Goal: Obtain resource: Obtain resource

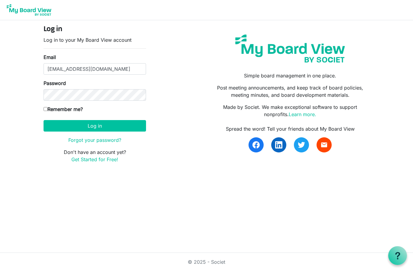
type input "artieford@flyerswarriors.com"
click at [95, 126] on button "Log in" at bounding box center [95, 126] width 103 height 12
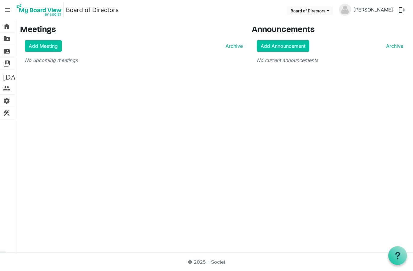
click at [334, 12] on button "Board of Directors" at bounding box center [310, 10] width 47 height 8
click at [332, 23] on li "Board of Directors" at bounding box center [326, 22] width 44 height 11
click at [8, 11] on span "menu" at bounding box center [8, 10] width 12 height 12
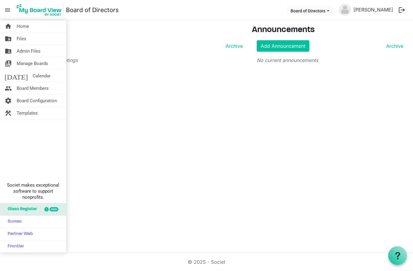
click at [12, 27] on span "home" at bounding box center [8, 26] width 7 height 12
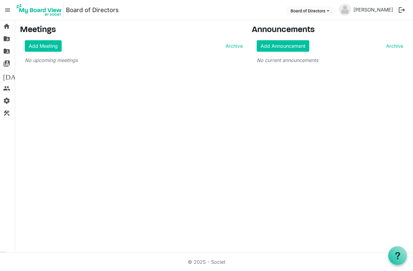
click at [10, 103] on span "settings" at bounding box center [6, 101] width 7 height 12
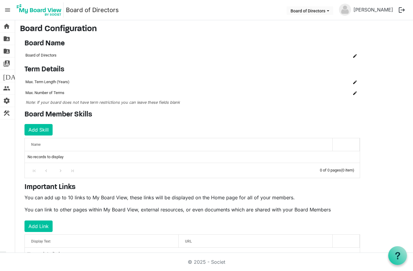
scroll to position [1, 0]
click at [40, 127] on button "Add Skill" at bounding box center [39, 130] width 28 height 12
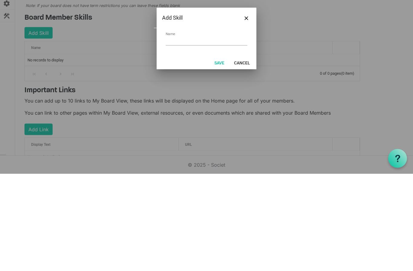
click at [245, 156] on button "Cancel" at bounding box center [242, 160] width 24 height 8
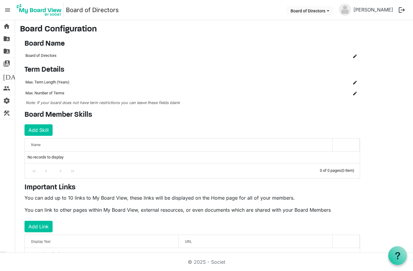
click at [4, 38] on span "folder_shared" at bounding box center [6, 39] width 7 height 12
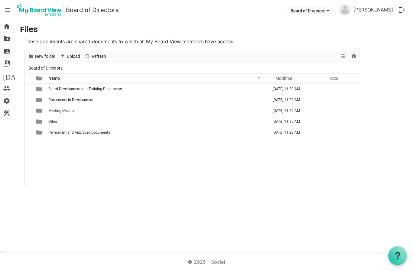
click at [62, 91] on td "Board Development and Training Documents" at bounding box center [158, 89] width 223 height 11
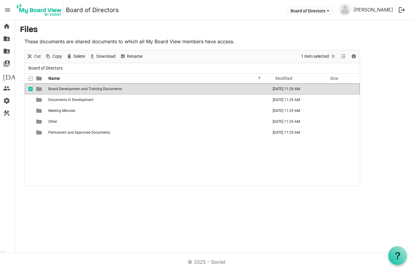
click at [52, 89] on span "Board Development and Training Documents" at bounding box center [85, 89] width 74 height 4
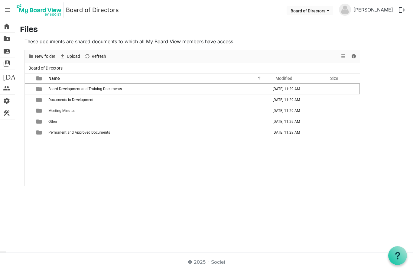
click at [66, 91] on span "Board Development and Training Documents" at bounding box center [85, 89] width 74 height 4
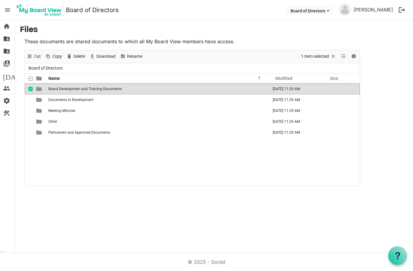
click at [64, 96] on td "Documents in Development" at bounding box center [158, 99] width 223 height 11
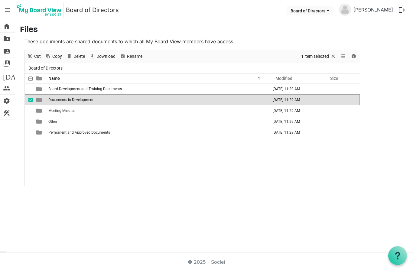
click at [48, 111] on td "Meeting Minutes" at bounding box center [158, 110] width 223 height 11
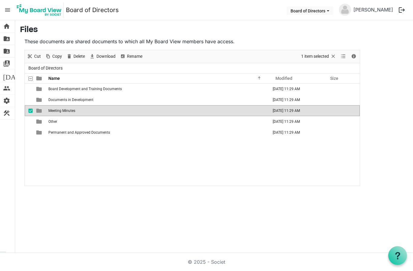
click at [3, 52] on span "folder_shared" at bounding box center [6, 51] width 7 height 12
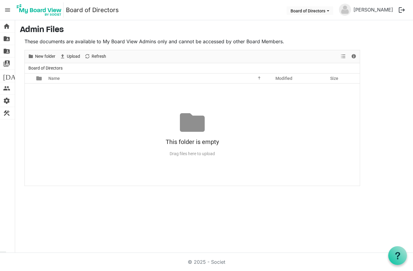
click at [7, 25] on span "home" at bounding box center [6, 26] width 7 height 12
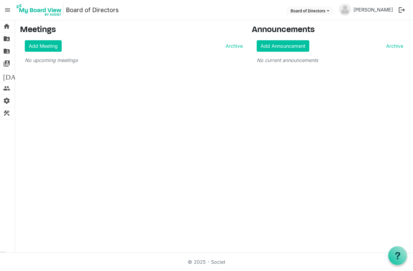
click at [4, 9] on span "menu" at bounding box center [8, 10] width 12 height 12
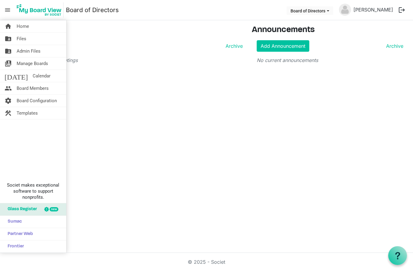
click at [14, 64] on link "switch_account Manage Boards" at bounding box center [33, 64] width 66 height 12
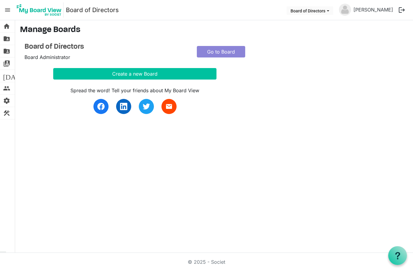
click at [226, 49] on link "Go to Board" at bounding box center [221, 52] width 48 height 12
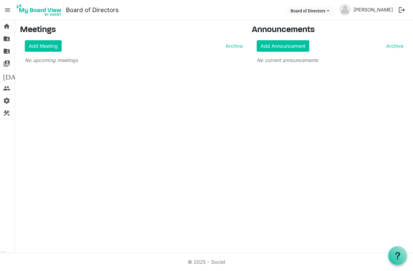
click at [7, 11] on span "menu" at bounding box center [8, 10] width 12 height 12
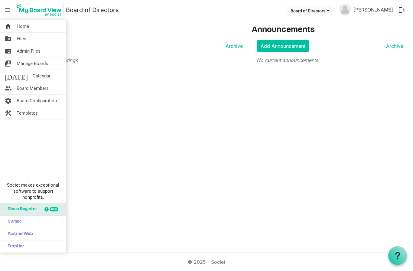
click at [15, 100] on link "settings Board Configuration" at bounding box center [33, 101] width 66 height 12
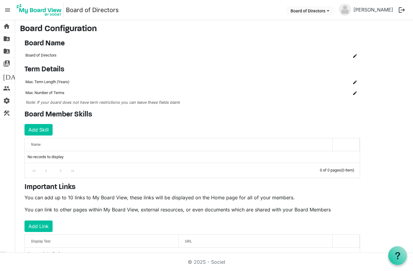
scroll to position [1, 0]
click at [7, 10] on span "menu" at bounding box center [8, 10] width 12 height 12
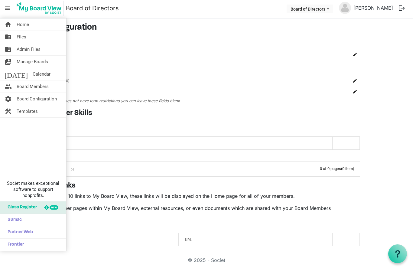
scroll to position [21, 0]
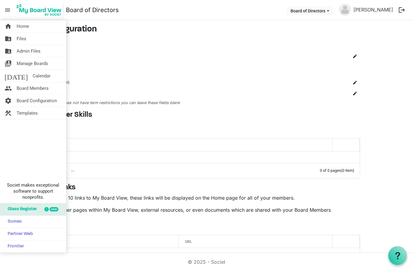
click at [16, 114] on link "construction Templates" at bounding box center [33, 113] width 66 height 12
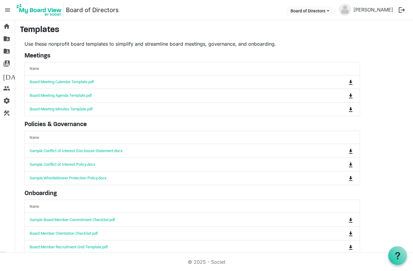
click at [43, 84] on link "Board Meeting Calendar Template.pdf" at bounding box center [62, 82] width 64 height 5
click at [7, 102] on span "settings" at bounding box center [6, 101] width 7 height 12
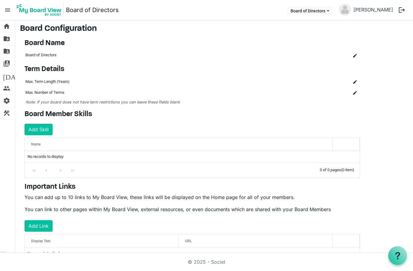
scroll to position [1, 0]
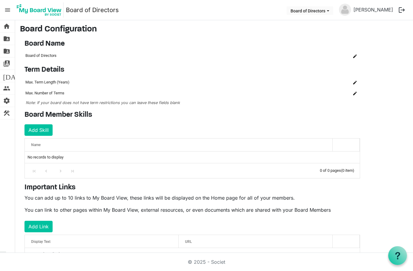
click at [7, 104] on span "settings" at bounding box center [6, 101] width 7 height 12
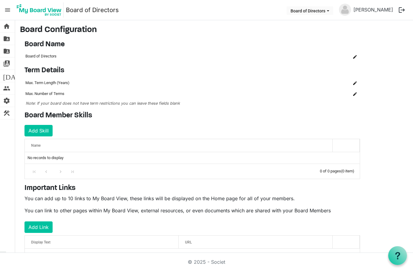
click at [9, 89] on span "people" at bounding box center [6, 88] width 7 height 12
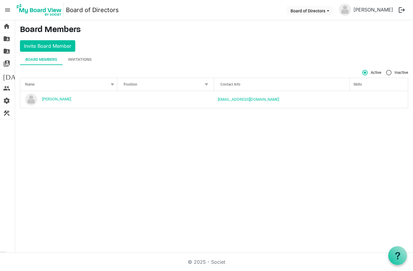
click at [79, 59] on div "Invitations" at bounding box center [80, 60] width 24 height 6
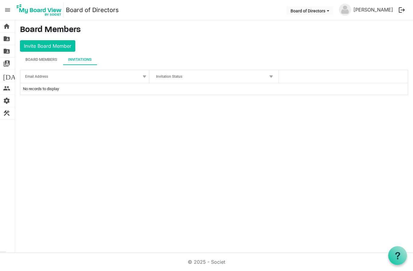
click at [336, 4] on ul "Board of Directors [PERSON_NAME] logout" at bounding box center [347, 10] width 123 height 13
click at [334, 11] on button "Board of Directors" at bounding box center [310, 10] width 47 height 8
click at [379, 49] on main "Board Members Invite Board Member Board Members Invitations Active Inactive Nam…" at bounding box center [214, 62] width 398 height 84
click at [7, 27] on span "home" at bounding box center [6, 26] width 7 height 12
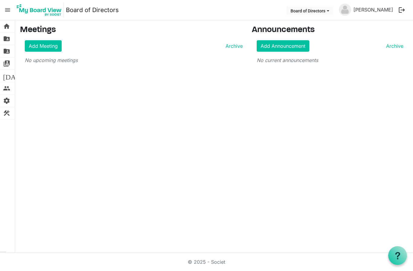
click at [7, 9] on span "menu" at bounding box center [8, 10] width 12 height 12
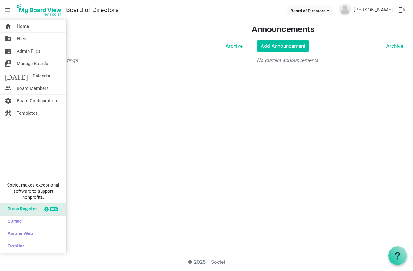
click at [21, 65] on span "Manage Boards" at bounding box center [32, 64] width 31 height 12
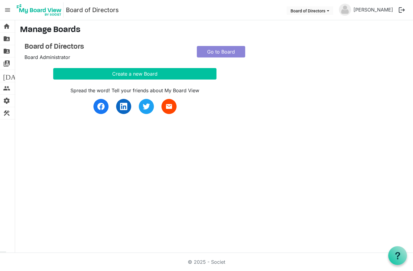
click at [35, 58] on span "Board Administrator" at bounding box center [48, 57] width 46 height 6
click at [34, 48] on h4 "Board of Directors" at bounding box center [106, 47] width 163 height 9
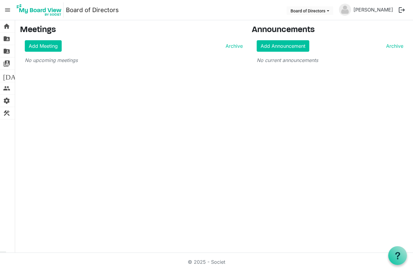
click at [334, 8] on button "Board of Directors" at bounding box center [310, 10] width 47 height 8
click at [335, 23] on li "Board of Directors" at bounding box center [326, 22] width 44 height 11
click at [7, 39] on span "folder_shared" at bounding box center [6, 39] width 7 height 12
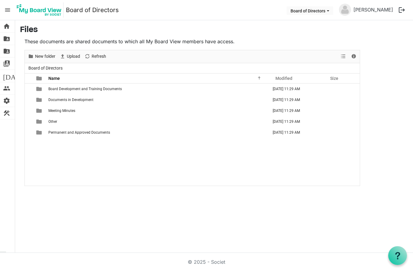
click at [38, 12] on img at bounding box center [39, 9] width 49 height 15
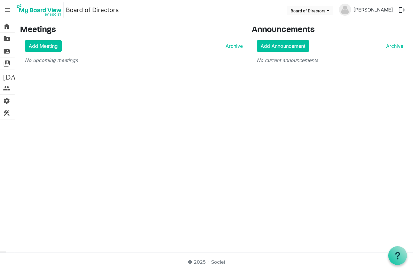
click at [42, 49] on link "Add Meeting" at bounding box center [43, 46] width 37 height 12
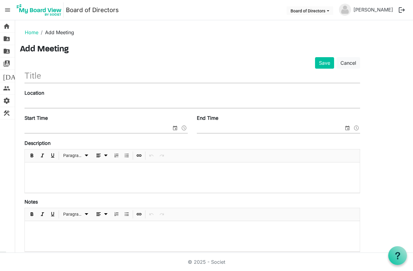
click at [5, 38] on span "folder_shared" at bounding box center [6, 39] width 7 height 12
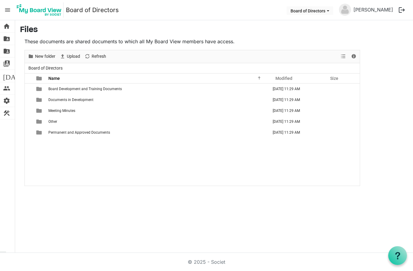
click at [8, 12] on span "menu" at bounding box center [8, 10] width 12 height 12
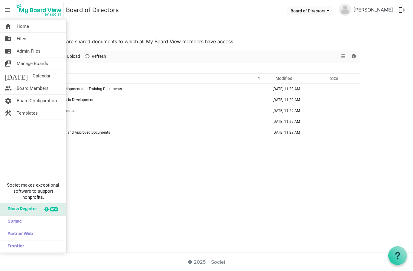
click at [24, 113] on span "Templates" at bounding box center [27, 113] width 21 height 12
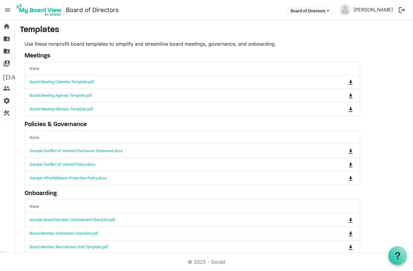
click at [57, 96] on link "Board Meeting Agenda Template.pdf" at bounding box center [61, 95] width 62 height 5
click at [42, 111] on link "Board Meeting Minutes Template.pdf" at bounding box center [61, 109] width 63 height 5
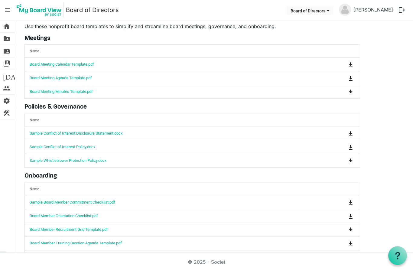
scroll to position [17, 0]
click at [47, 134] on link "Sample Conflict of Interest Disclosure Statement.docx" at bounding box center [76, 133] width 93 height 5
click at [47, 202] on link "Sample Board Member Commitment Checklist.pdf" at bounding box center [73, 202] width 86 height 5
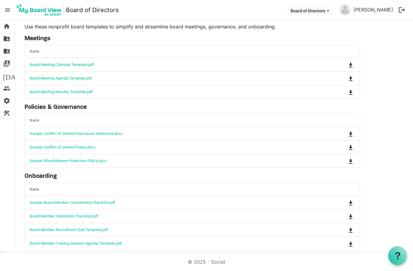
click at [55, 255] on link "Board Evaluation Template.pdf" at bounding box center [56, 257] width 52 height 5
click at [40, 232] on link "Board Member Recruitment Grid Template.pdf" at bounding box center [69, 230] width 78 height 5
